Goal: Task Accomplishment & Management: Manage account settings

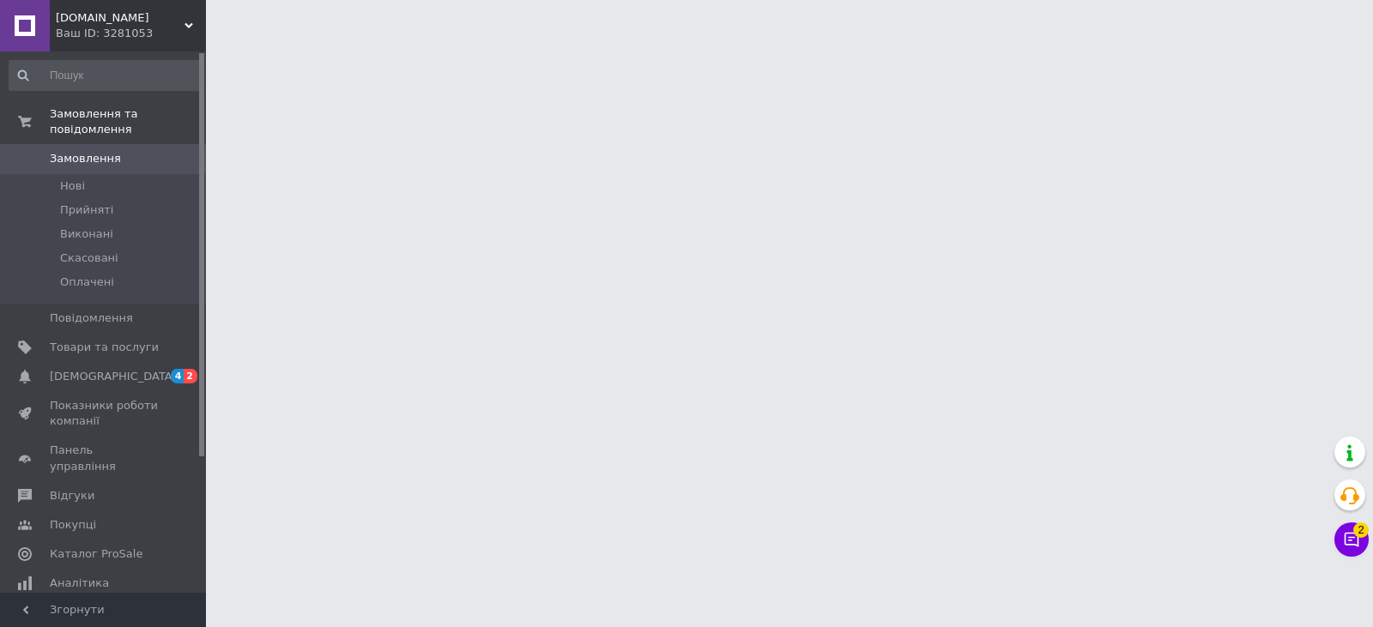
click at [1351, 548] on button "Чат з покупцем 2" at bounding box center [1351, 540] width 34 height 34
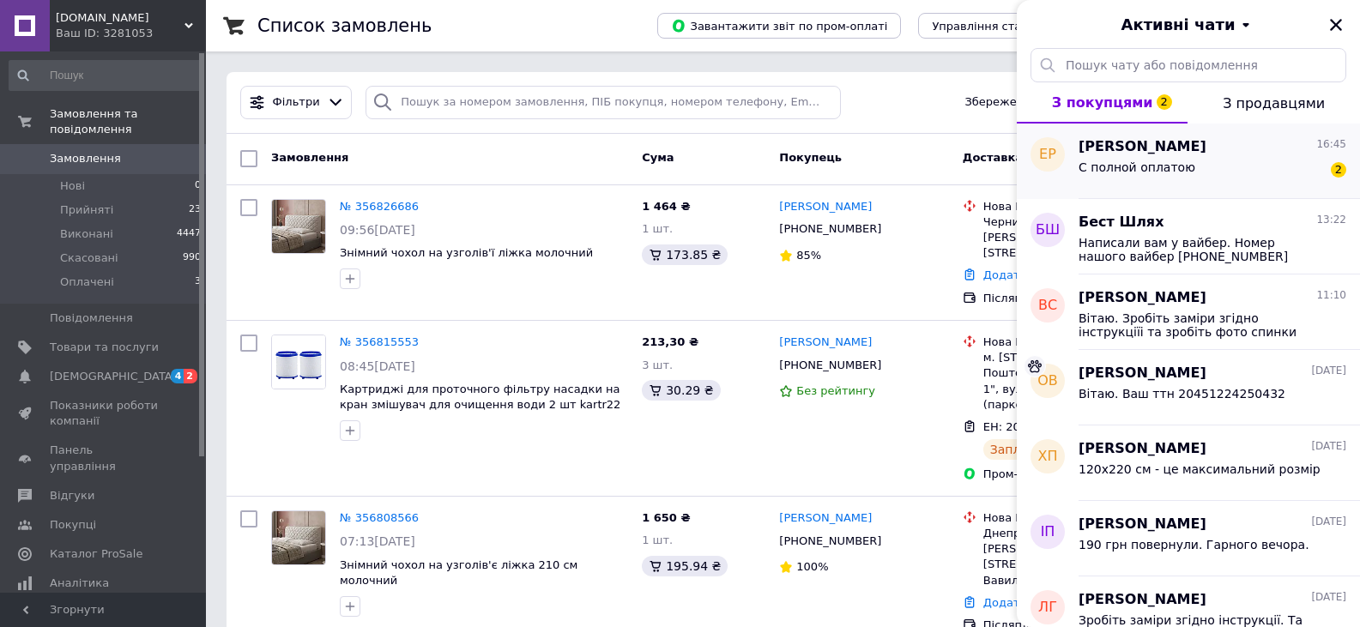
click at [1173, 175] on div "С полной оплатою" at bounding box center [1137, 172] width 117 height 24
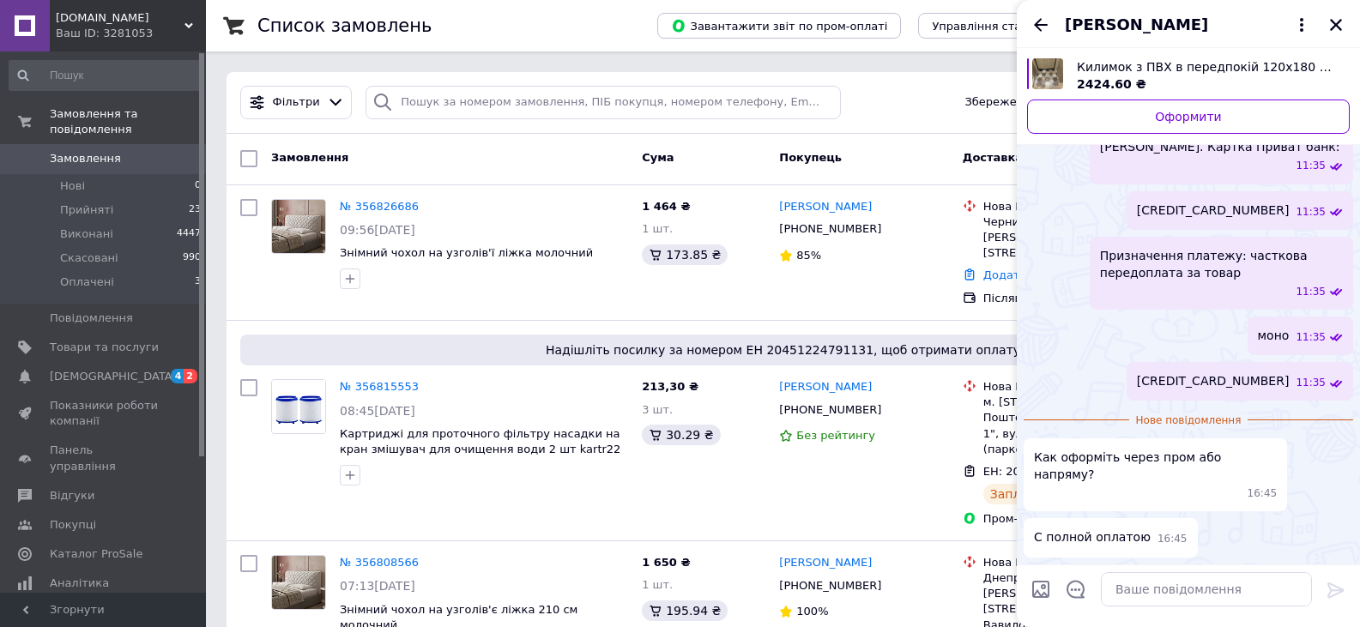
scroll to position [39, 0]
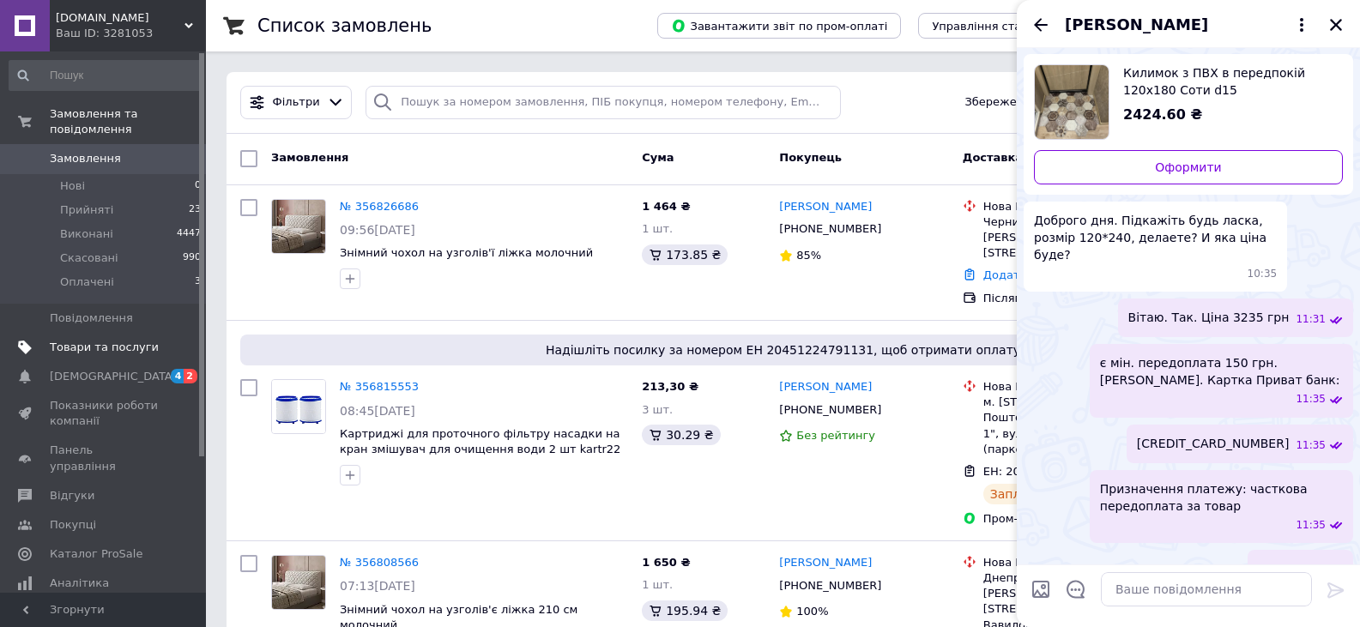
click at [126, 340] on span "Товари та послуги" at bounding box center [104, 347] width 109 height 15
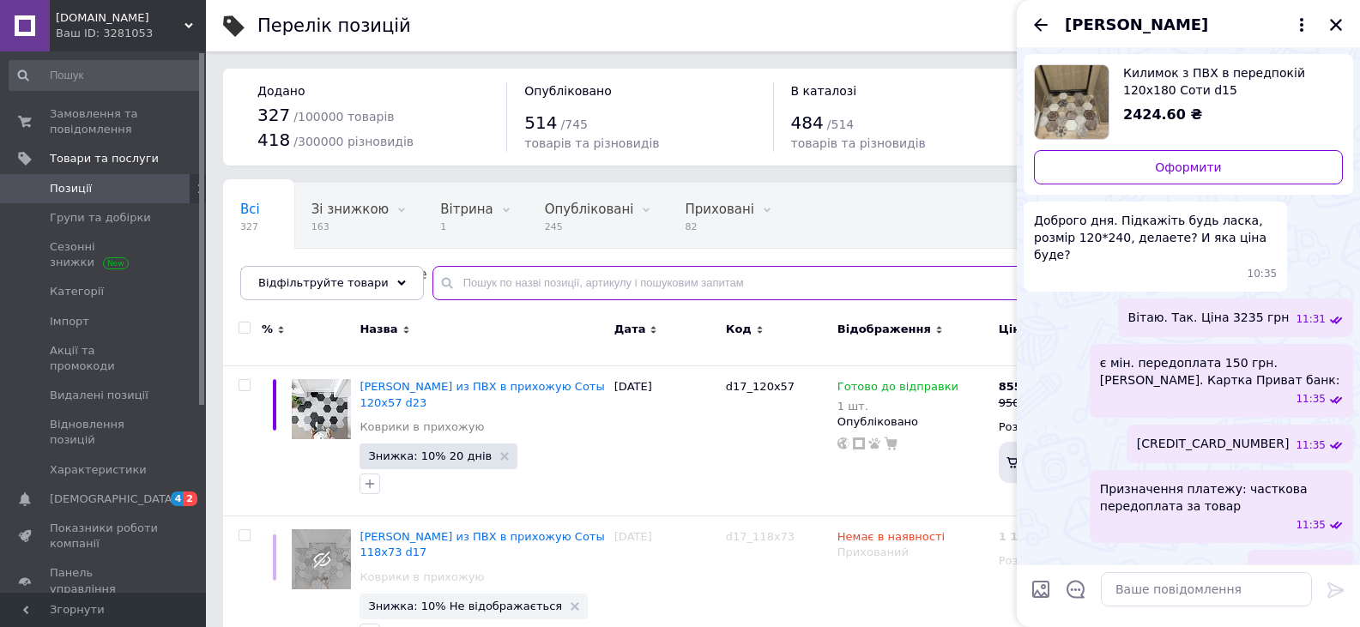
click at [617, 275] on input "text" at bounding box center [878, 283] width 893 height 34
click at [617, 282] on input "text" at bounding box center [878, 283] width 893 height 34
type input "d15"
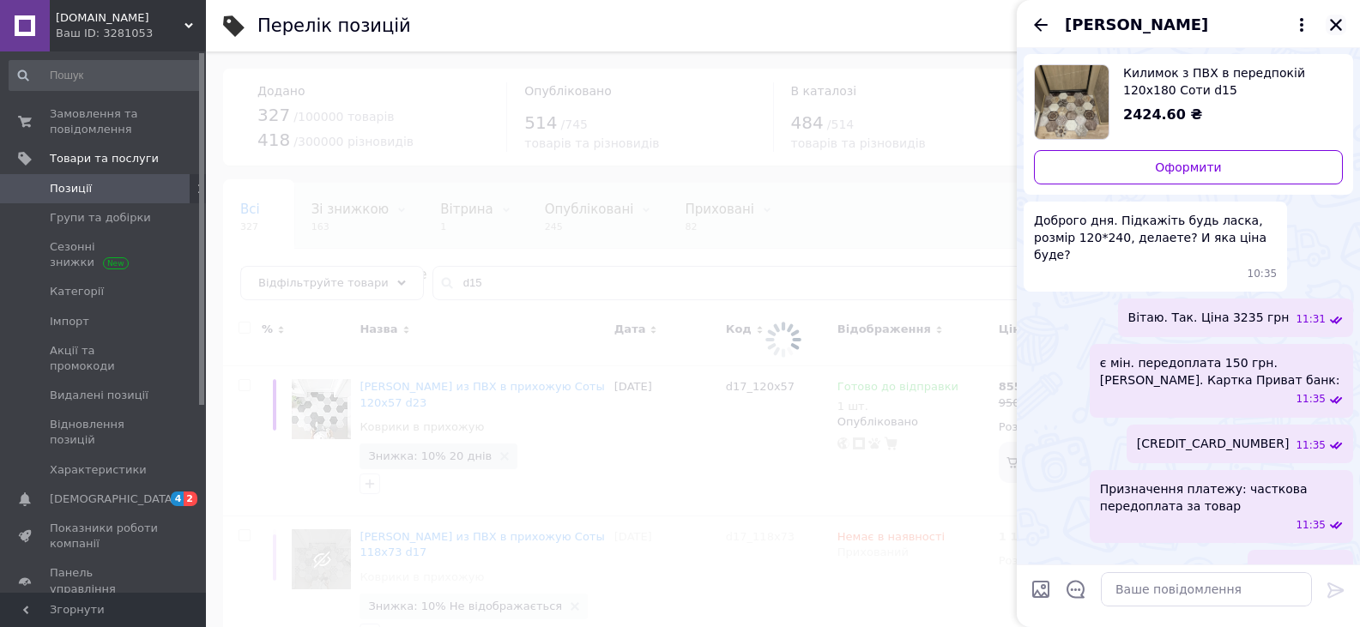
click at [1342, 27] on icon "Закрити" at bounding box center [1335, 24] width 15 height 15
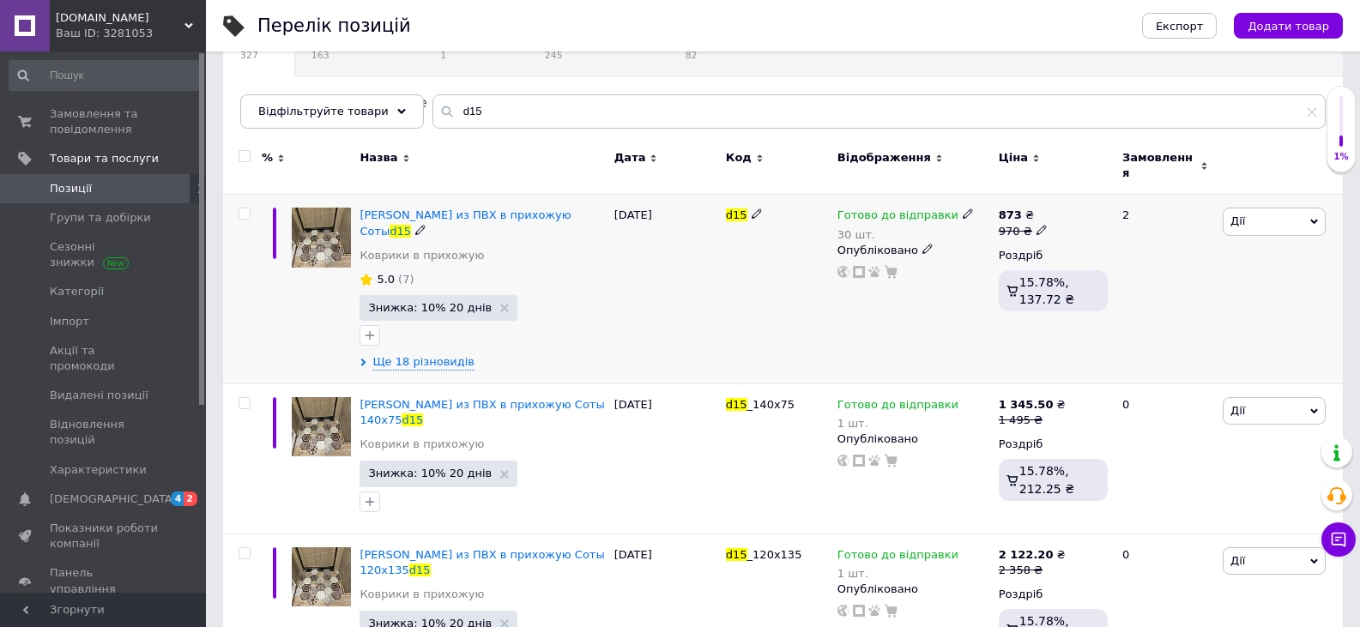
scroll to position [193, 0]
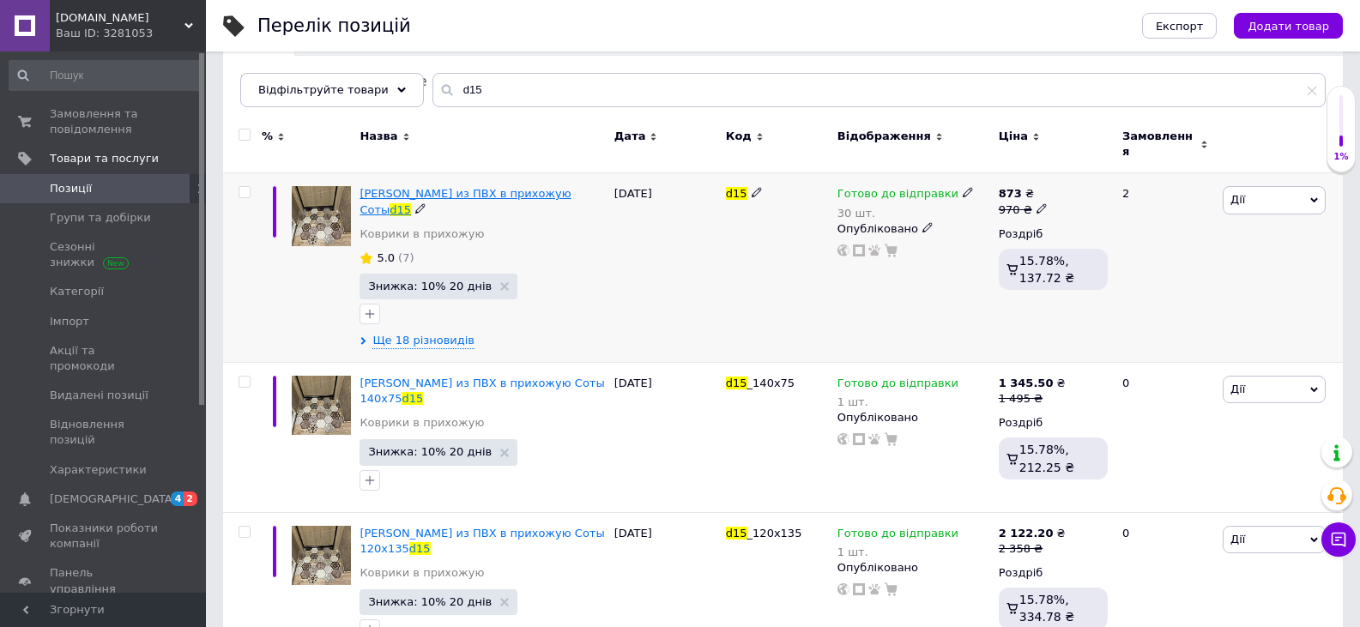
click at [468, 188] on span "[PERSON_NAME] из ПВХ в прихожую Соты" at bounding box center [465, 201] width 211 height 28
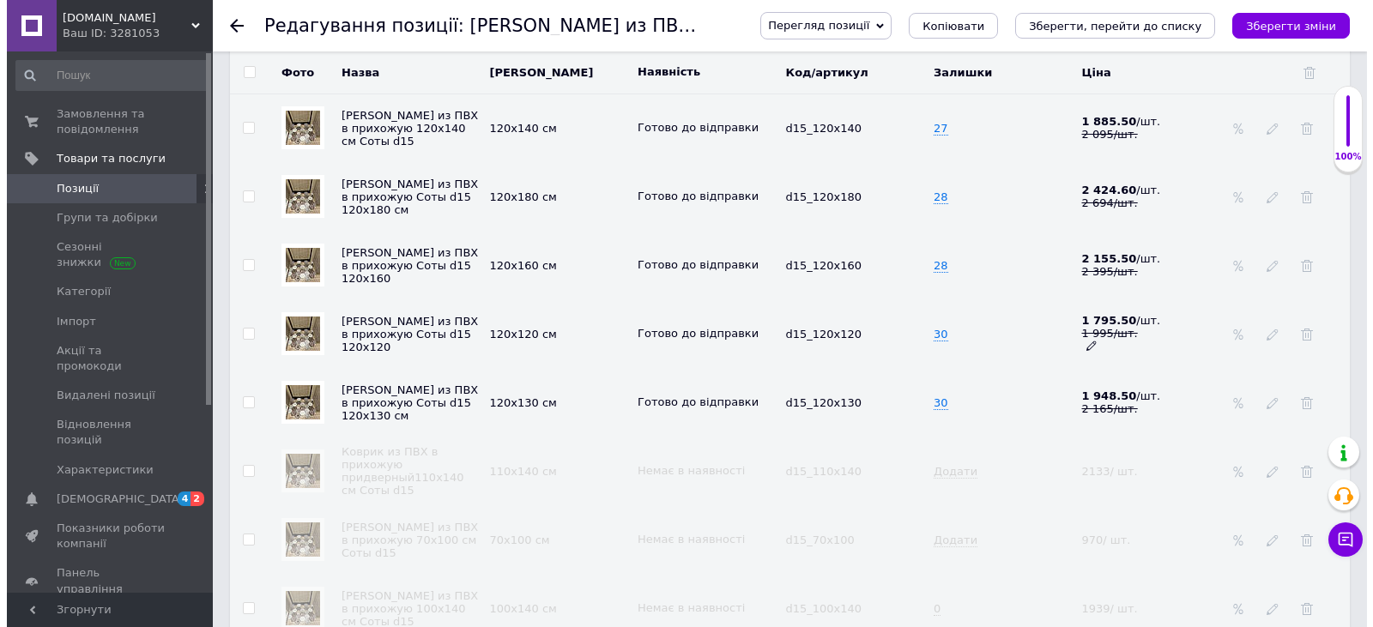
scroll to position [2495, 0]
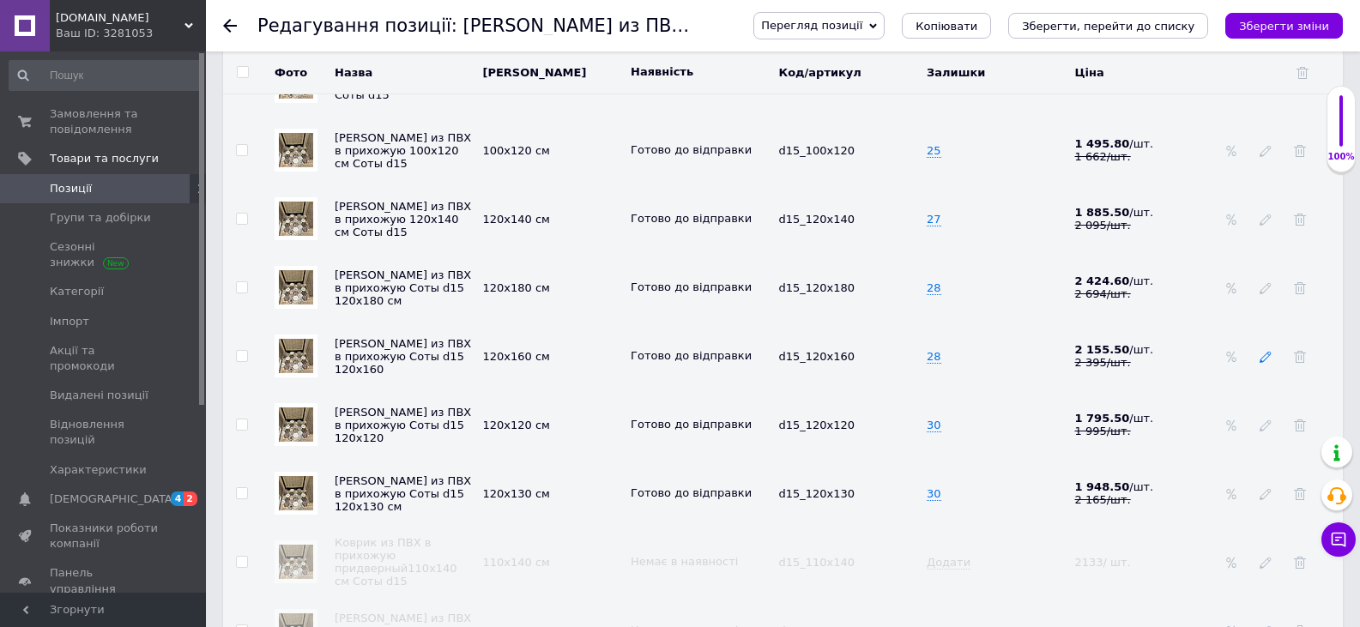
click at [1265, 360] on icon at bounding box center [1266, 357] width 12 height 12
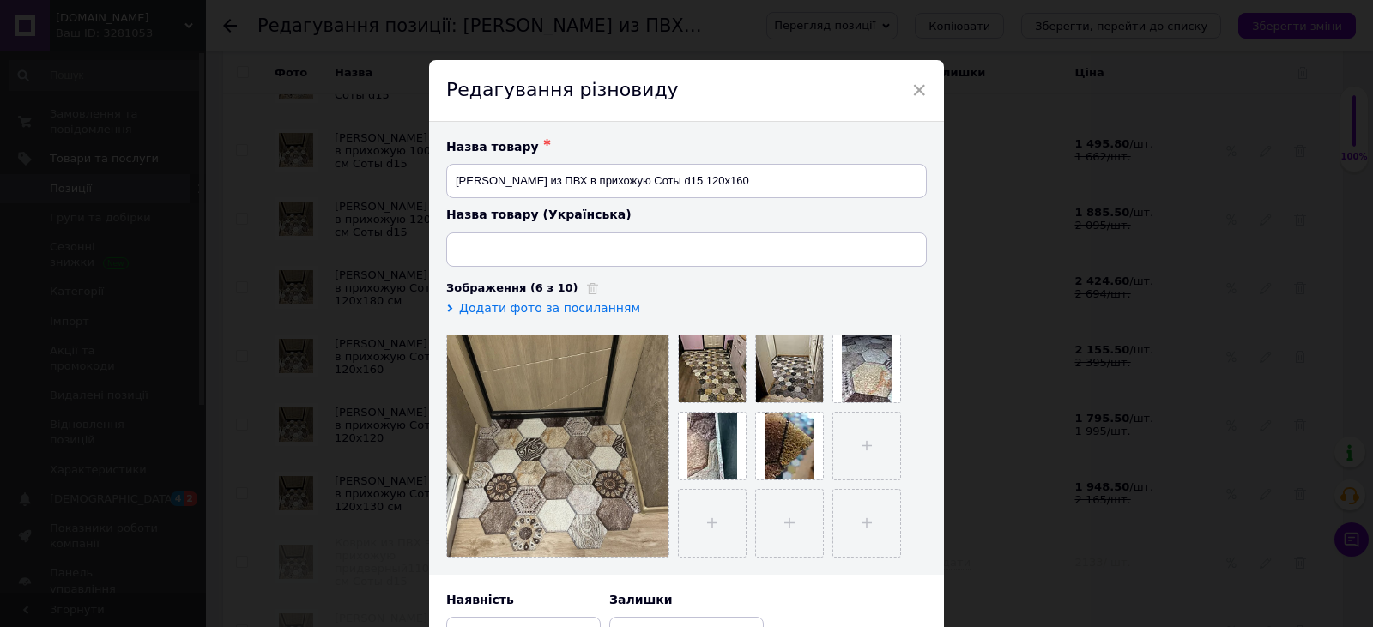
type input "Килимок з ПВХ в передпокій 120х160 см Соти d15"
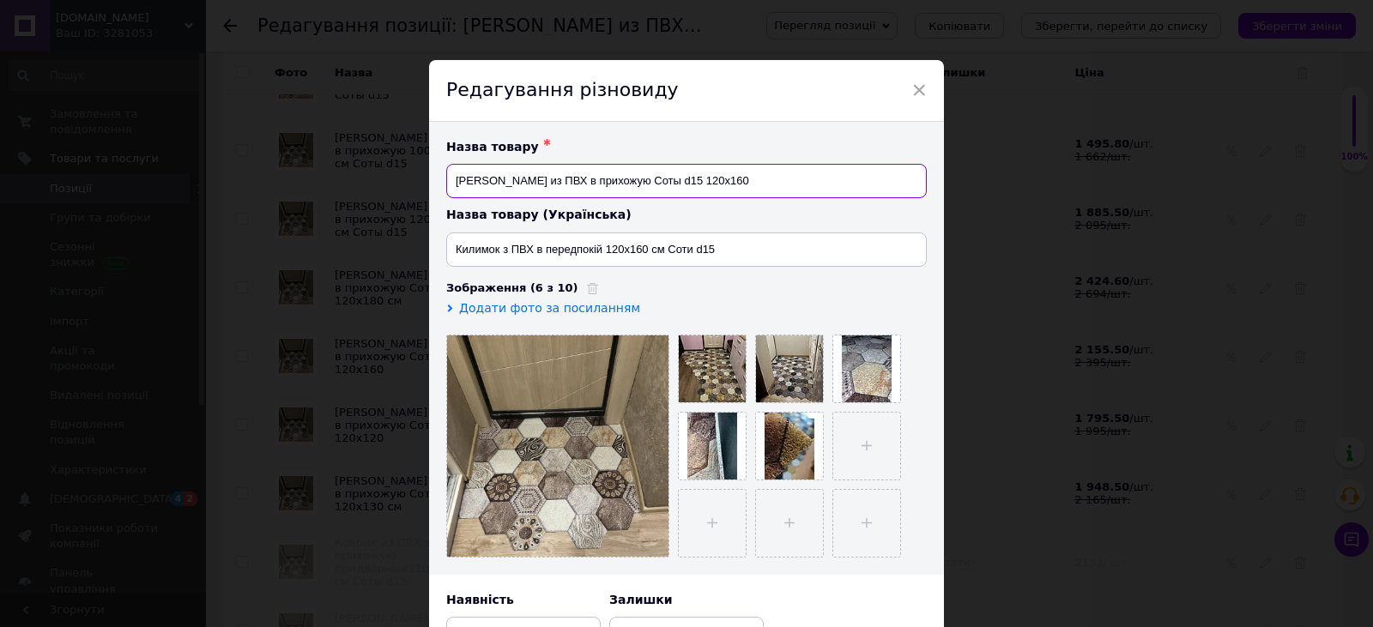
click at [715, 176] on input "[PERSON_NAME] из ПВХ в прихожую Соты d15 120х160" at bounding box center [686, 181] width 481 height 34
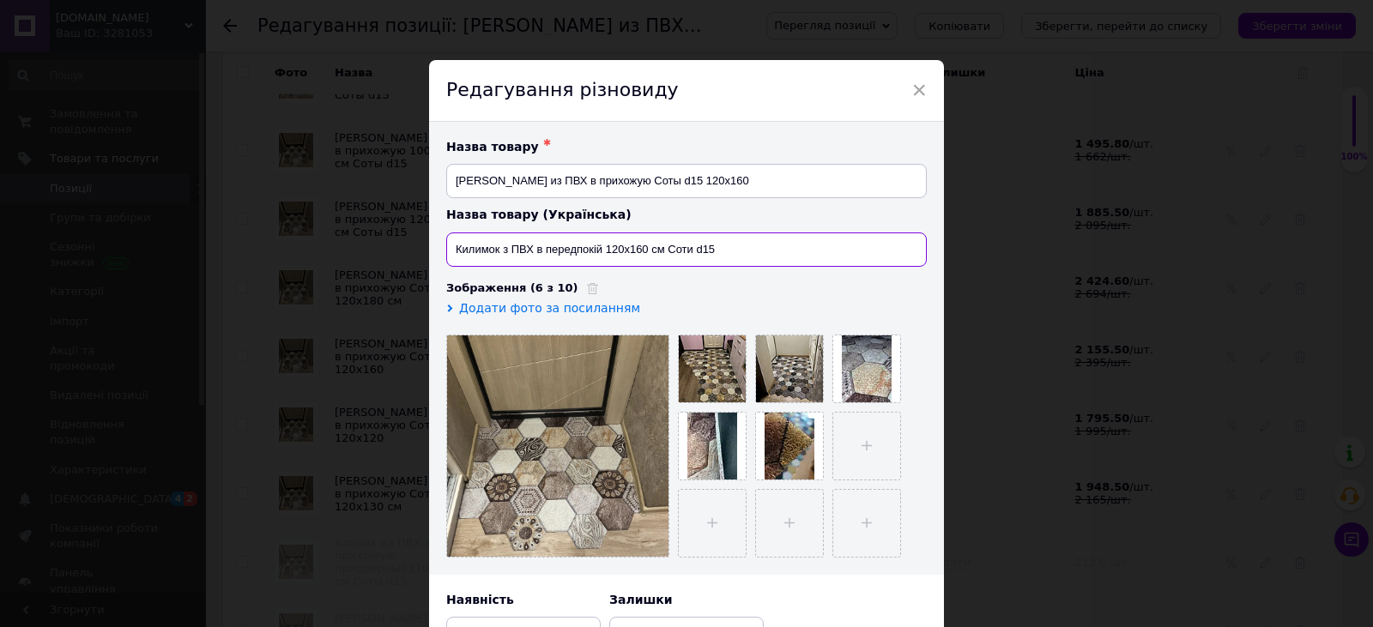
click at [683, 242] on input "Килимок з ПВХ в передпокій 120х160 см Соти d15" at bounding box center [686, 250] width 481 height 34
click at [688, 246] on input "Килимок з ПВХ в передпокій 120х160 см Соти d15" at bounding box center [686, 250] width 481 height 34
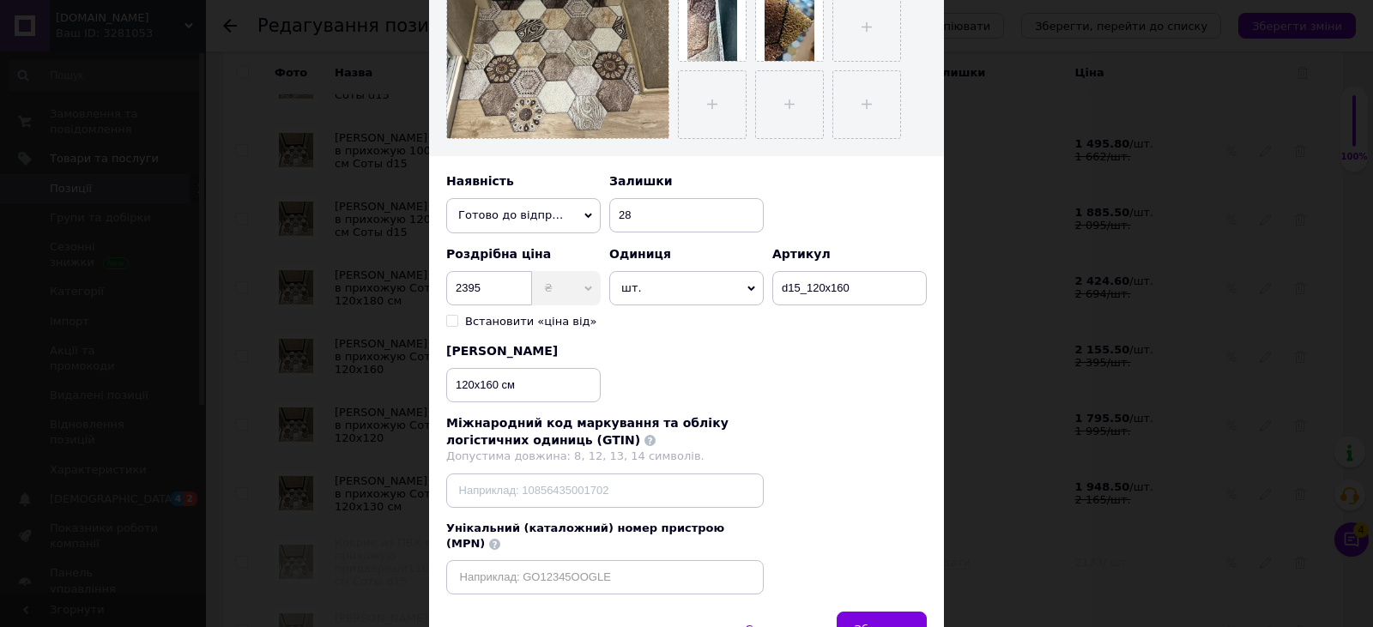
scroll to position [499, 0]
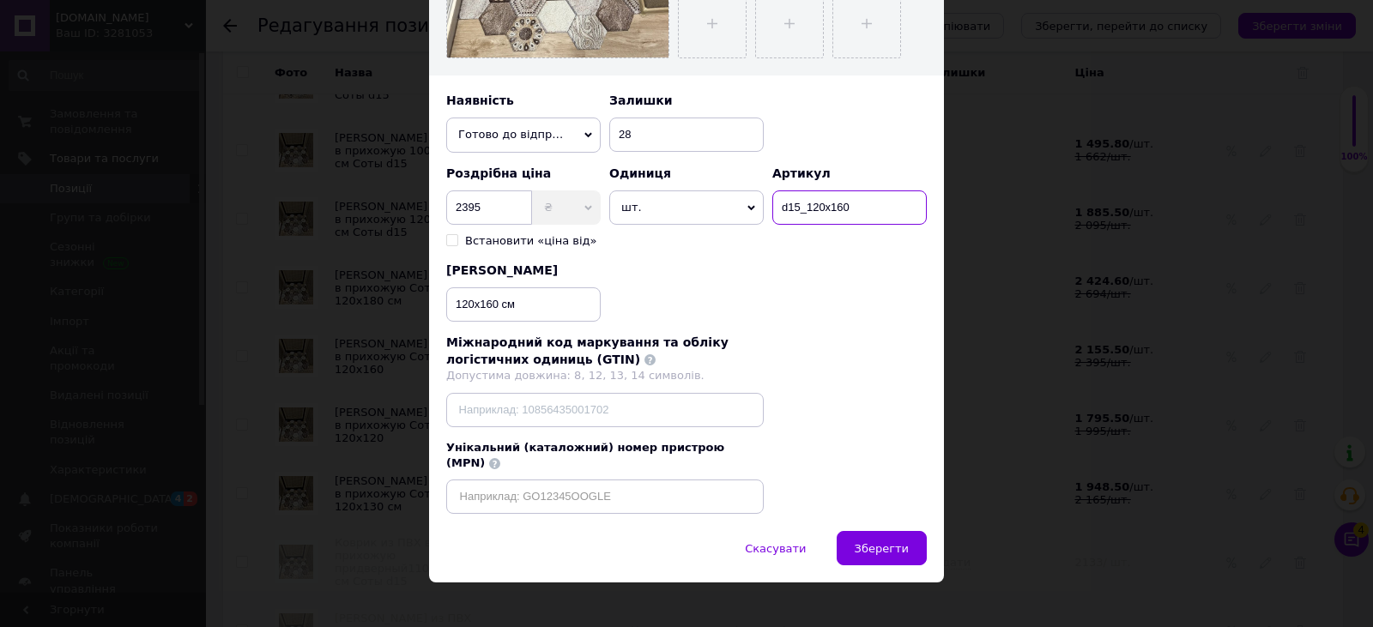
click at [851, 194] on input "d15_120х160" at bounding box center [849, 207] width 154 height 34
